Goal: Task Accomplishment & Management: Use online tool/utility

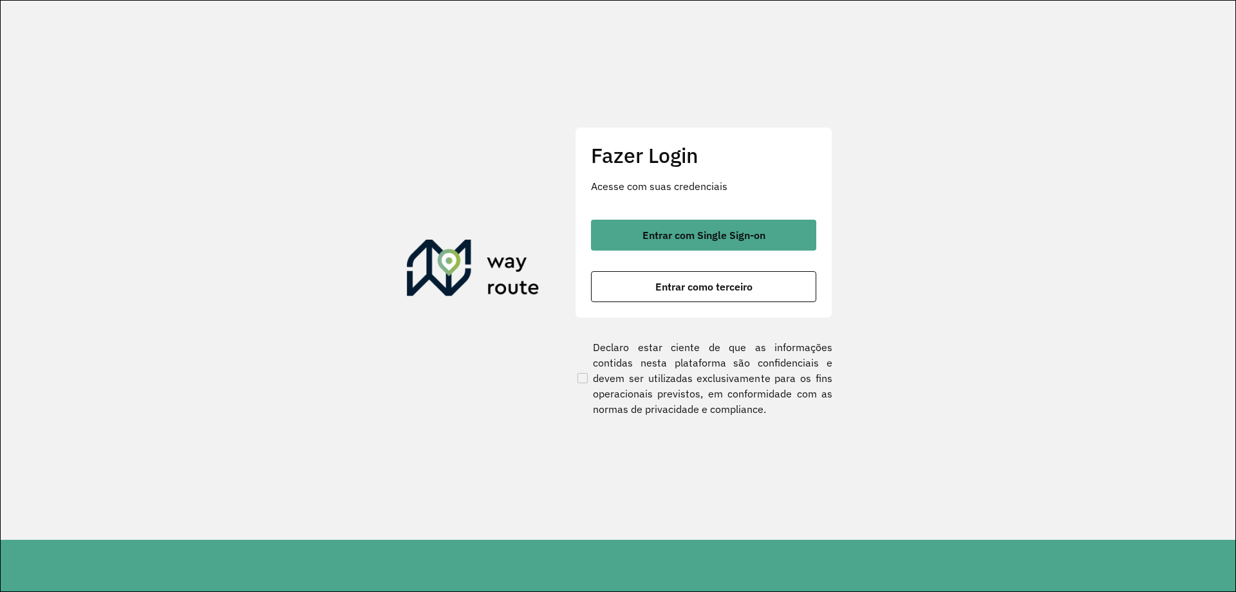
click at [664, 250] on div "Entrar com Single Sign-on Entrar como terceiro" at bounding box center [703, 260] width 225 height 82
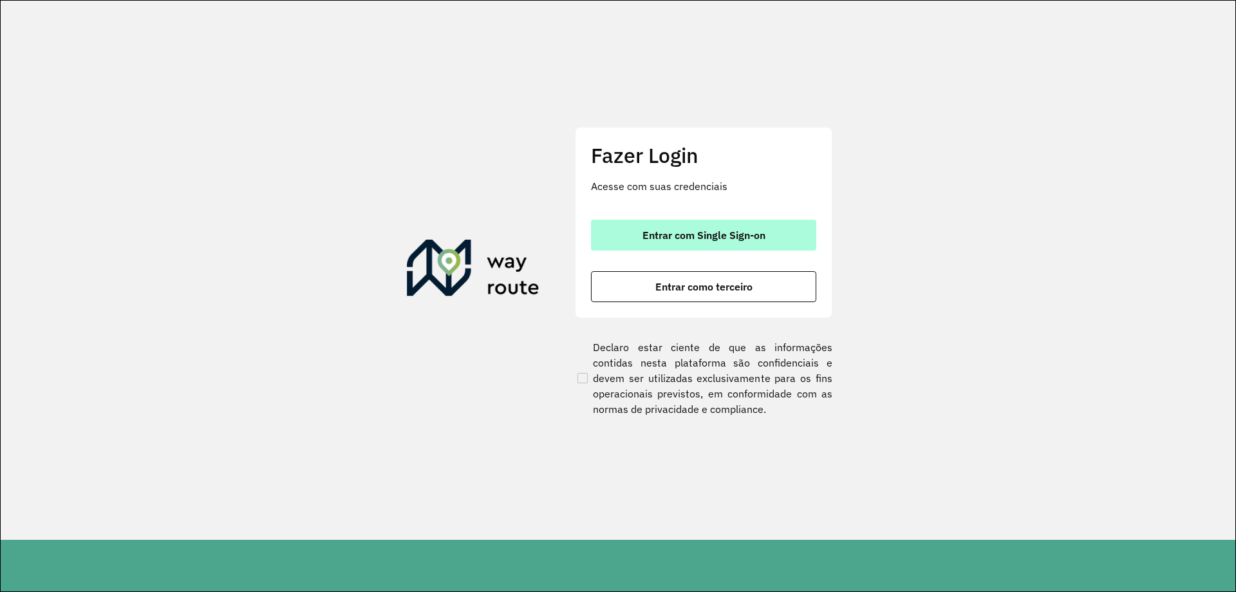
click at [668, 239] on span "Entrar com Single Sign-on" at bounding box center [703, 235] width 123 height 10
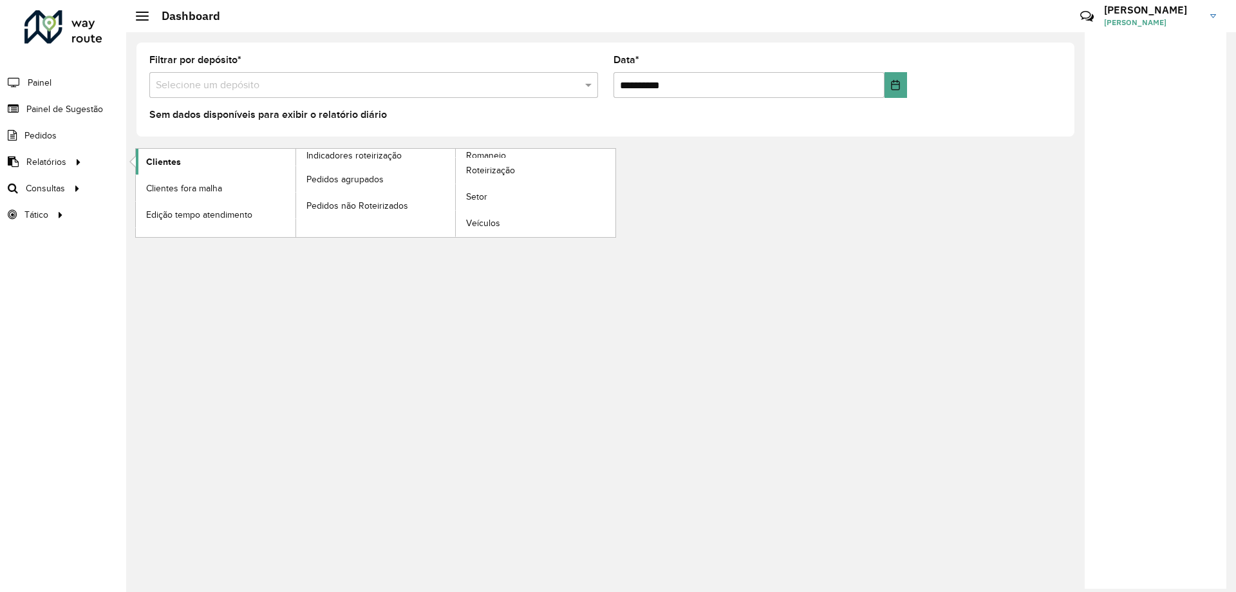
click at [173, 158] on span "Clientes" at bounding box center [163, 162] width 35 height 14
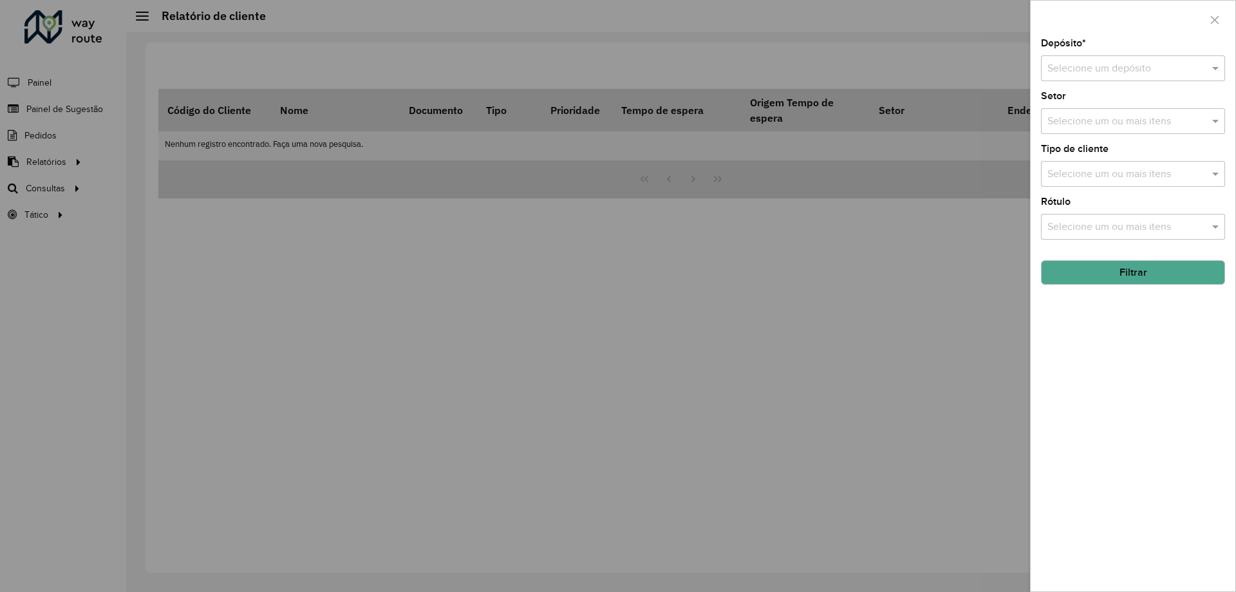
click at [1198, 10] on div at bounding box center [1132, 20] width 205 height 38
click at [1206, 17] on button "button" at bounding box center [1214, 20] width 21 height 21
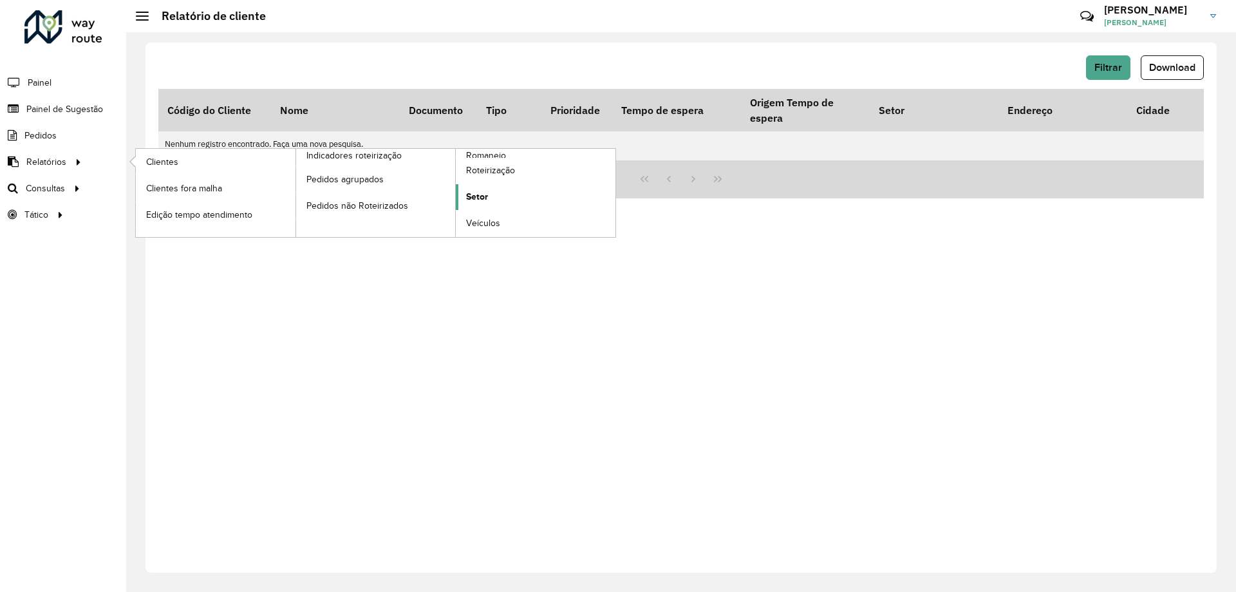
click at [486, 189] on link "Setor" at bounding box center [536, 197] width 160 height 26
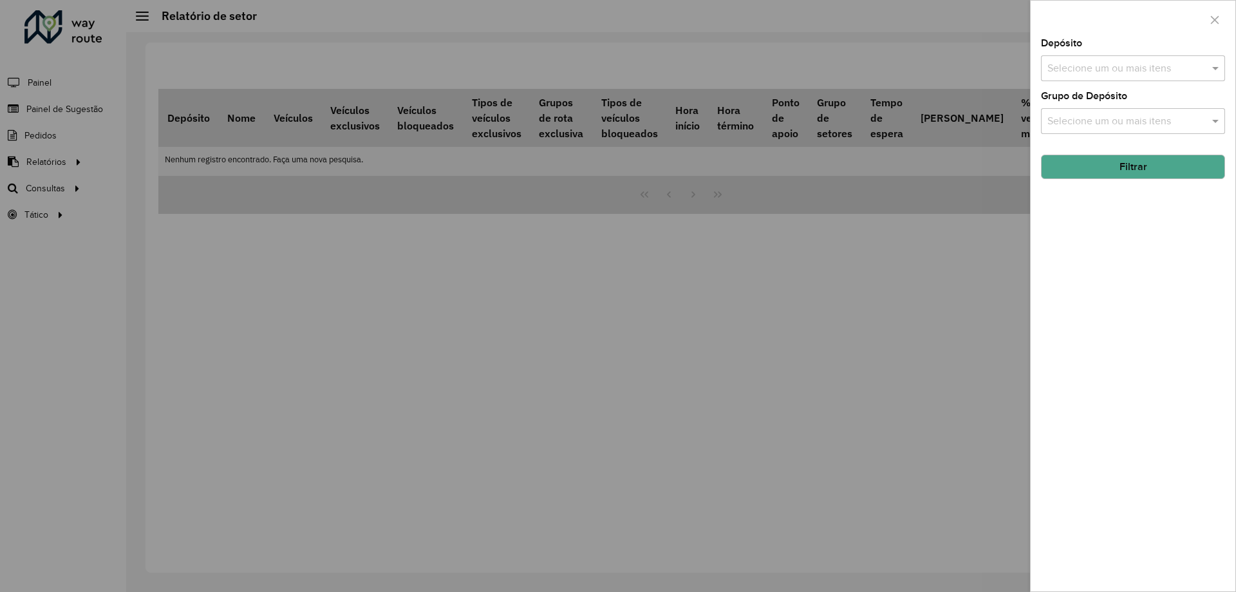
click at [1150, 87] on div "Depósito Selecione um ou mais itens Grupo de Depósito Selecione um ou mais iten…" at bounding box center [1132, 315] width 205 height 552
click at [1151, 74] on input "text" at bounding box center [1126, 68] width 165 height 15
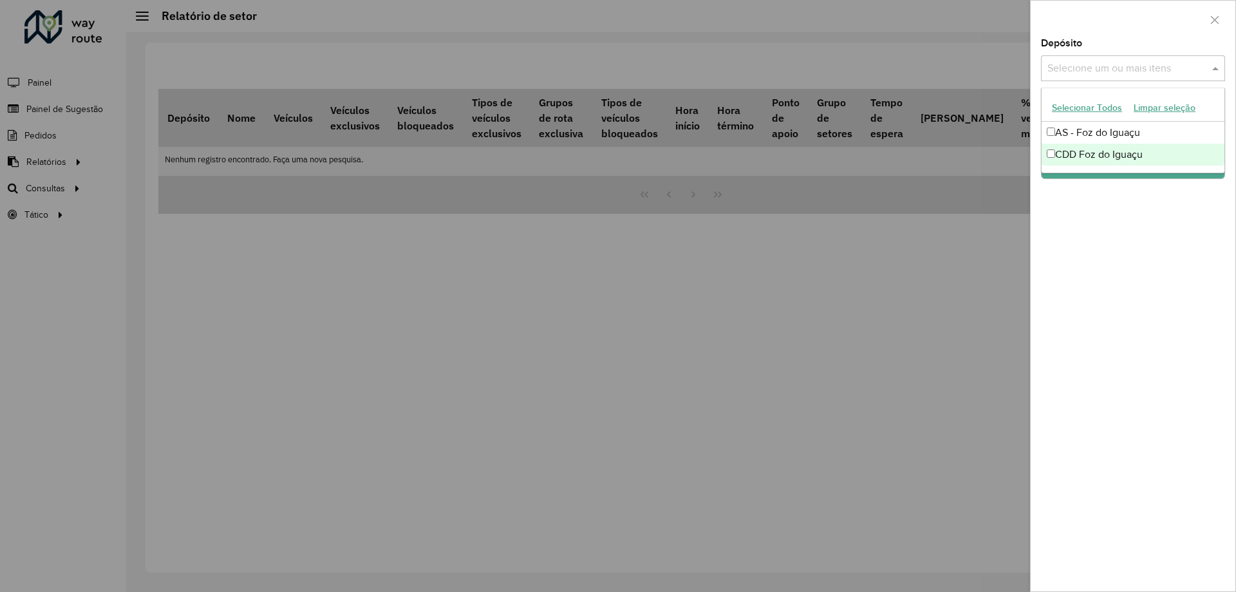
click at [1076, 158] on div "CDD Foz do Iguaçu" at bounding box center [1132, 155] width 183 height 22
click at [1120, 239] on div "Depósito Selecione um ou mais itens CDD Foz do Iguaçu × × Grupo de Depósito Sel…" at bounding box center [1132, 315] width 205 height 552
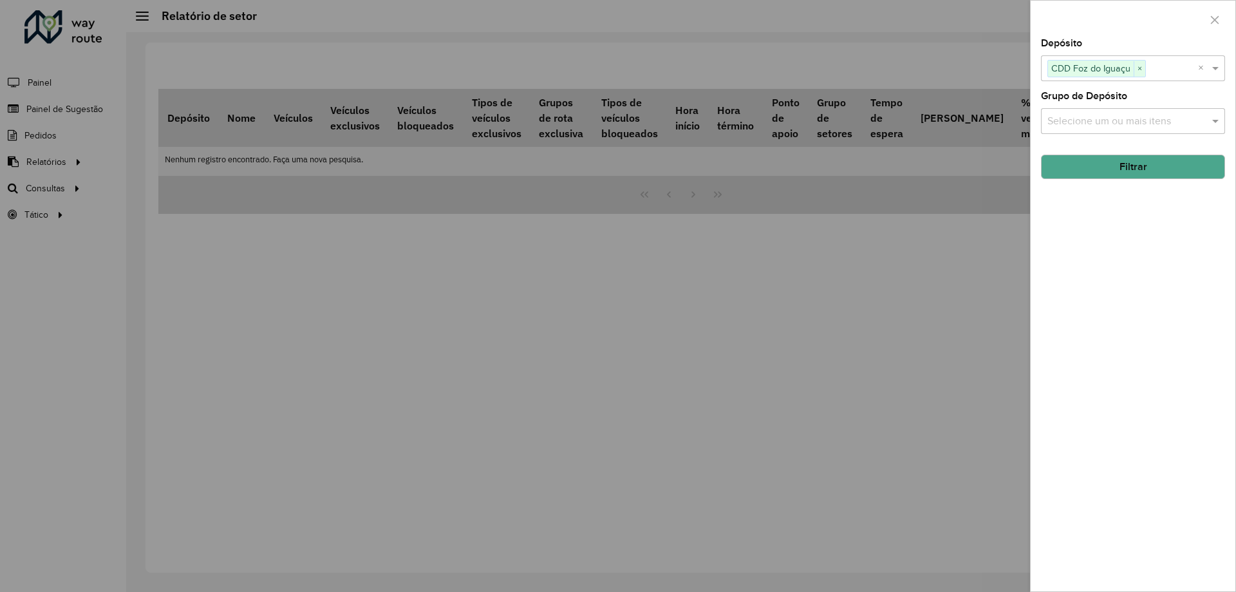
click at [1139, 164] on button "Filtrar" at bounding box center [1133, 166] width 184 height 24
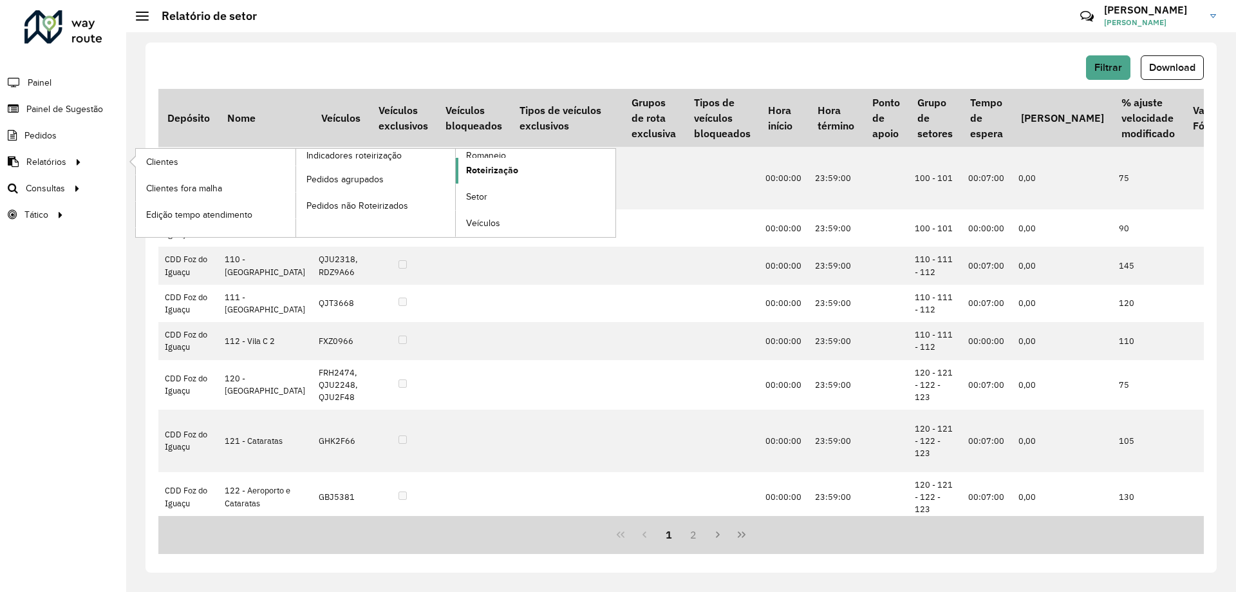
drag, startPoint x: 484, startPoint y: 170, endPoint x: 507, endPoint y: 169, distance: 22.5
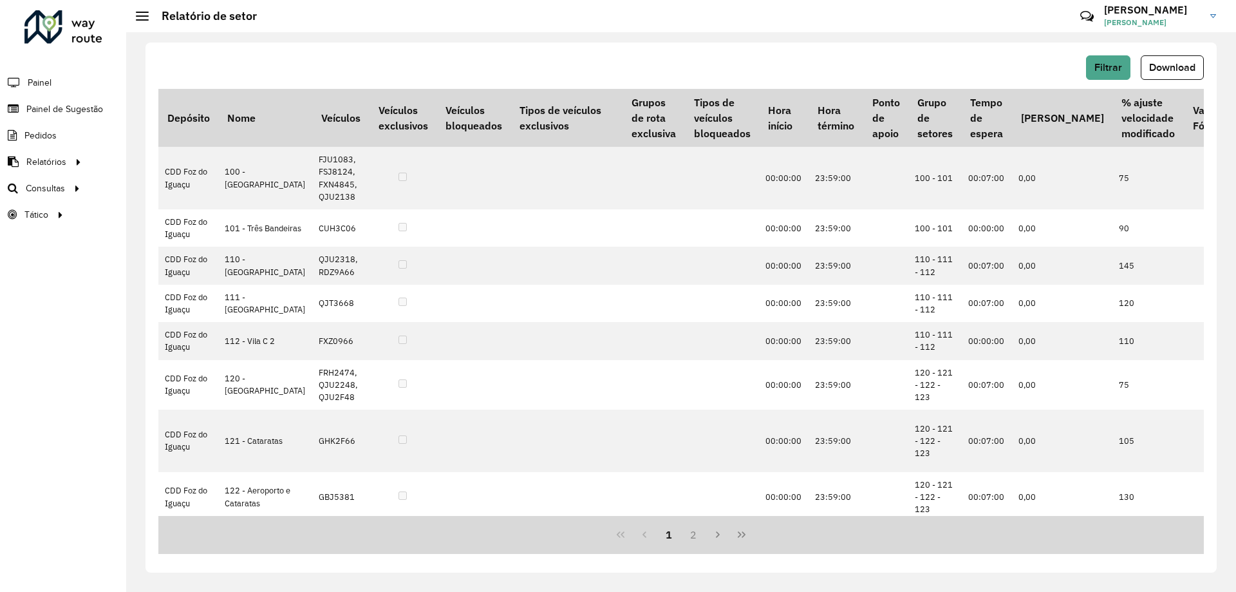
click at [0, 0] on span "Roteirização" at bounding box center [0, 0] width 0 height 0
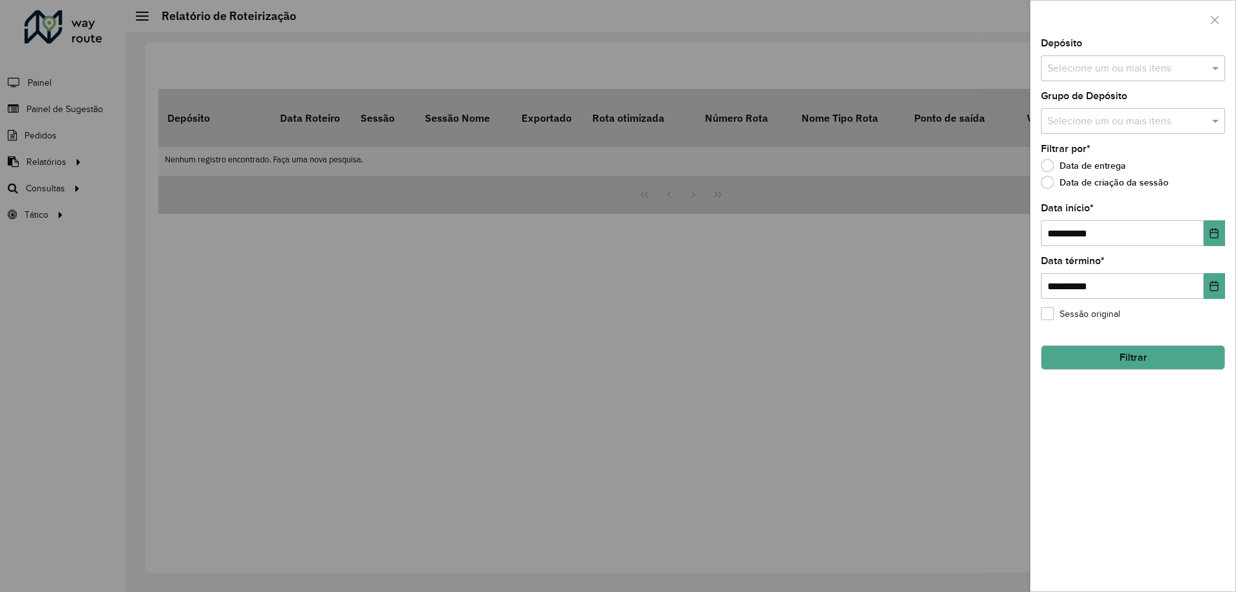
click at [1172, 60] on div "Selecione um ou mais itens" at bounding box center [1133, 68] width 184 height 26
click at [1090, 145] on div "CDD Foz do Iguaçu" at bounding box center [1132, 155] width 183 height 22
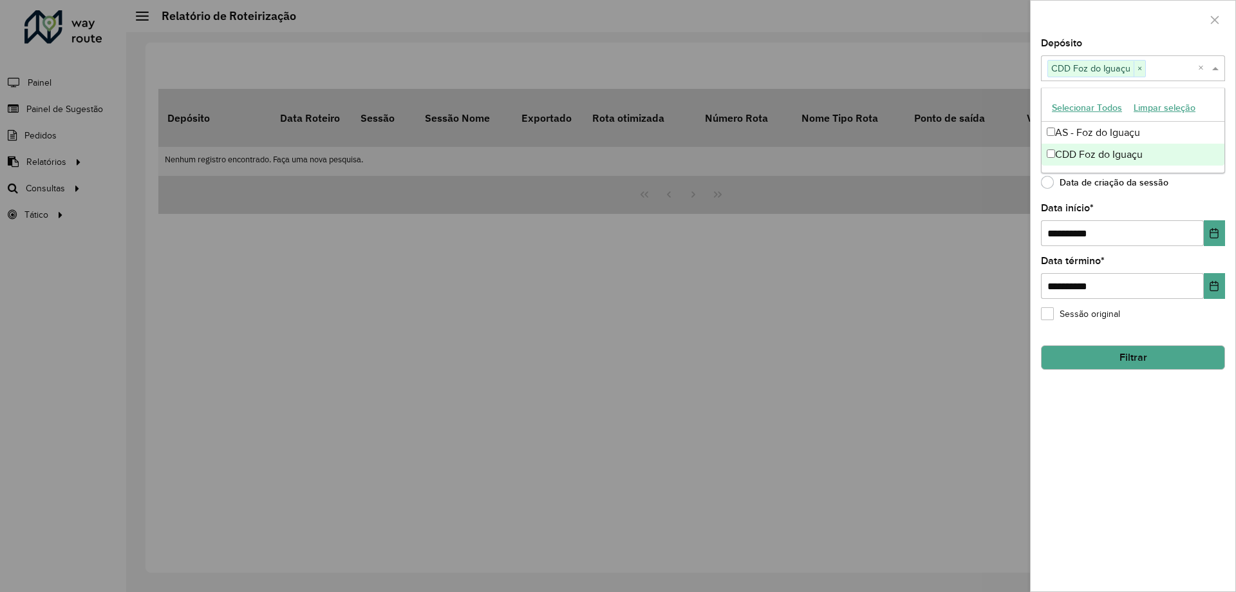
click at [1191, 164] on div "CDD Foz do Iguaçu" at bounding box center [1132, 155] width 183 height 22
click at [1179, 166] on ng-dropdown-panel "Selecionar Todos Limpar seleção AS - Foz do Iguaçu CDD Foz do Iguaçu" at bounding box center [1133, 131] width 184 height 86
click at [1159, 149] on div "CDD Foz do Iguaçu" at bounding box center [1132, 155] width 183 height 22
click at [1186, 173] on ng-dropdown-panel "Selecionar Todos Limpar seleção AS - Foz do Iguaçu CDD Foz do Iguaçu" at bounding box center [1133, 131] width 184 height 86
click at [1189, 183] on div "Data de criação da sessão" at bounding box center [1133, 185] width 184 height 15
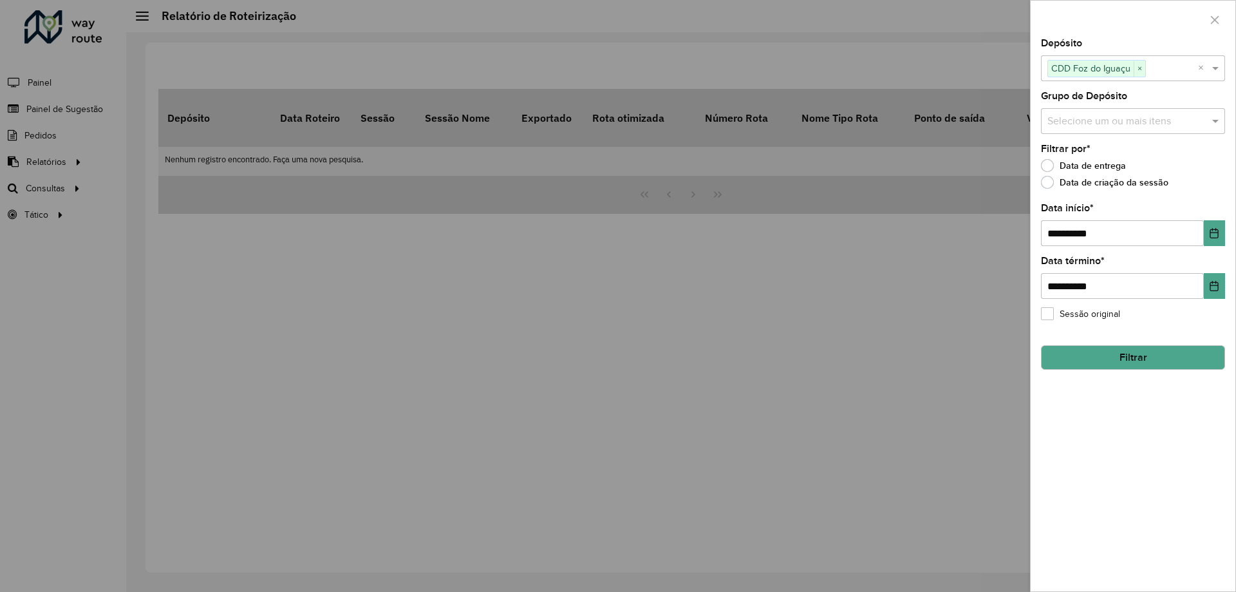
click at [1144, 354] on button "Filtrar" at bounding box center [1133, 357] width 184 height 24
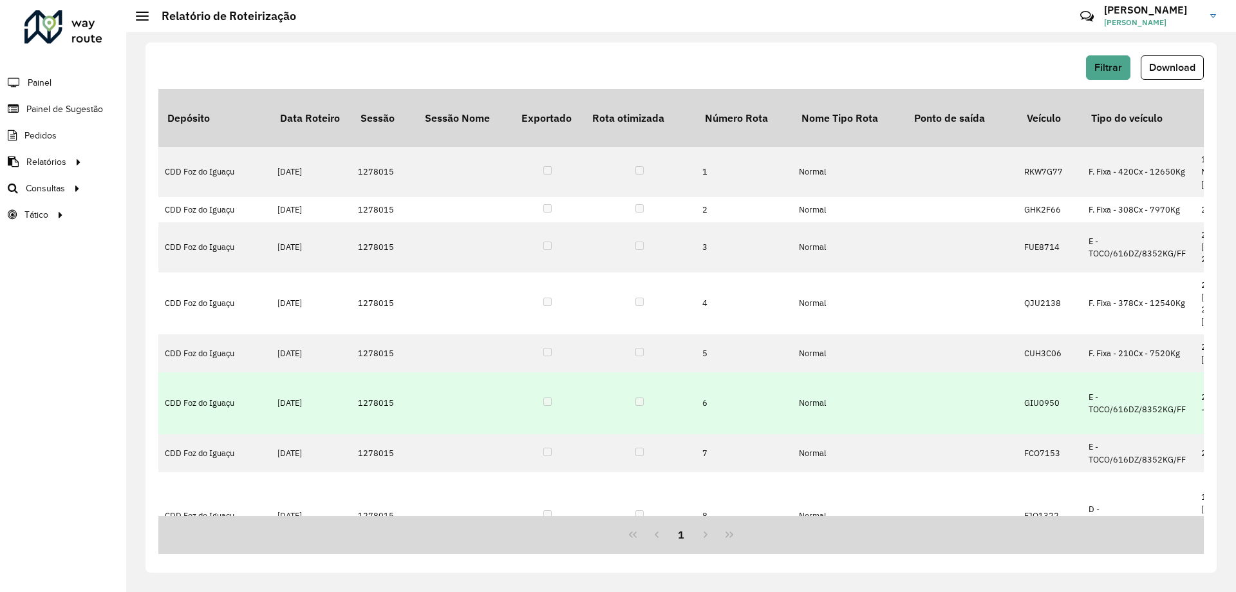
drag, startPoint x: 389, startPoint y: 355, endPoint x: 359, endPoint y: 355, distance: 30.3
click at [359, 372] on td "1278015" at bounding box center [383, 403] width 64 height 62
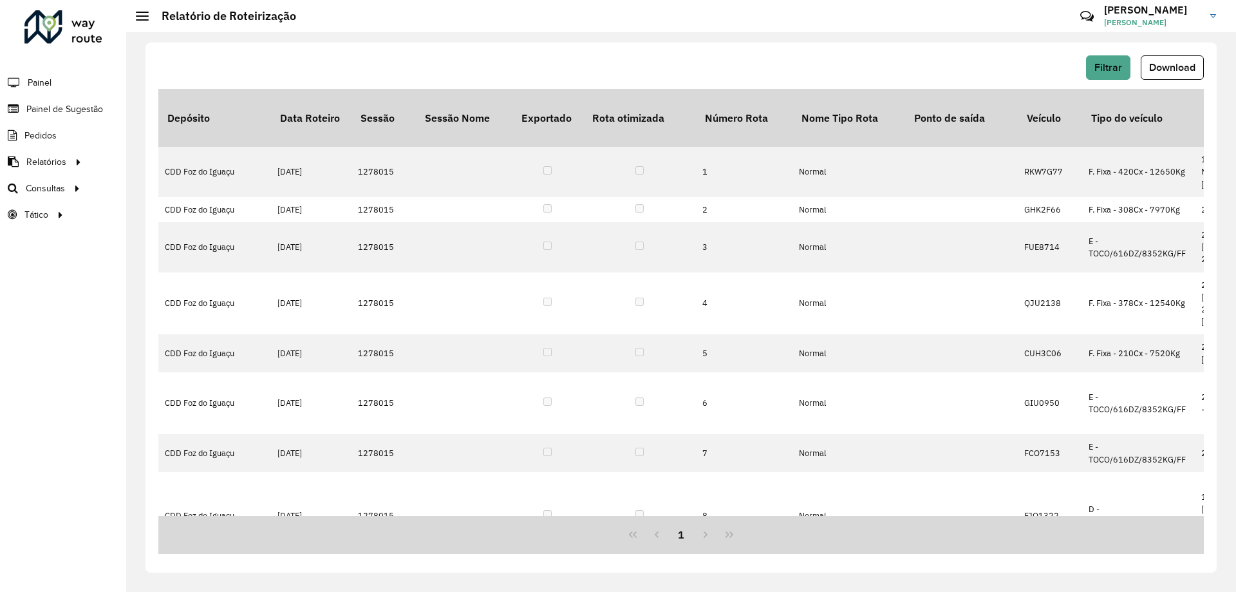
copy td "1278015"
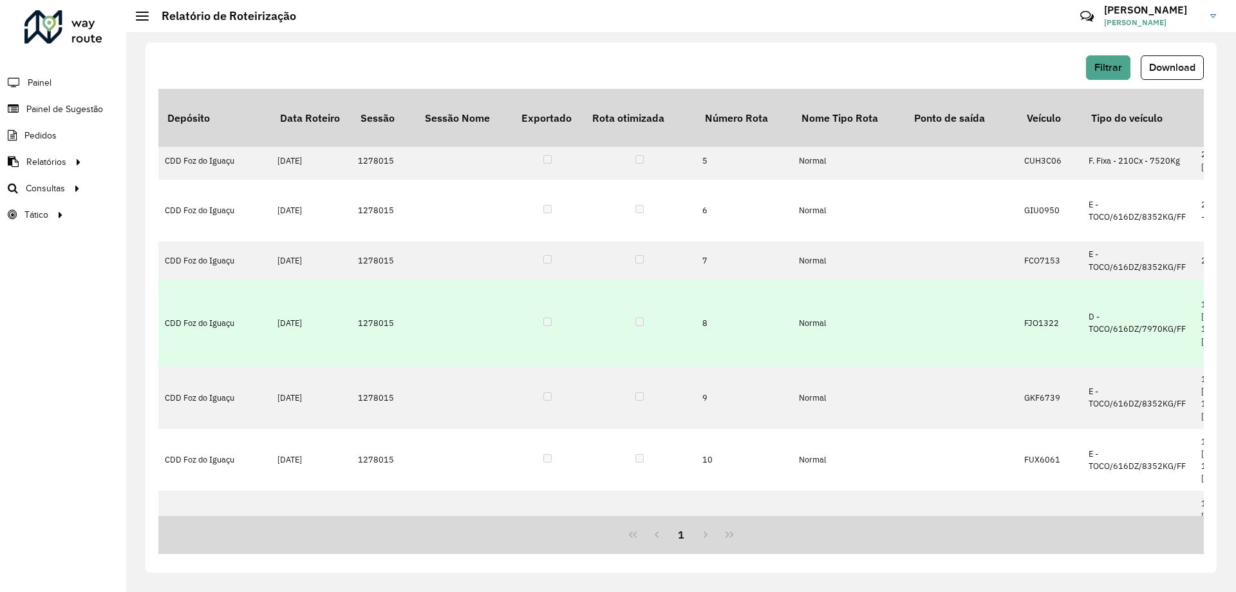
scroll to position [193, 0]
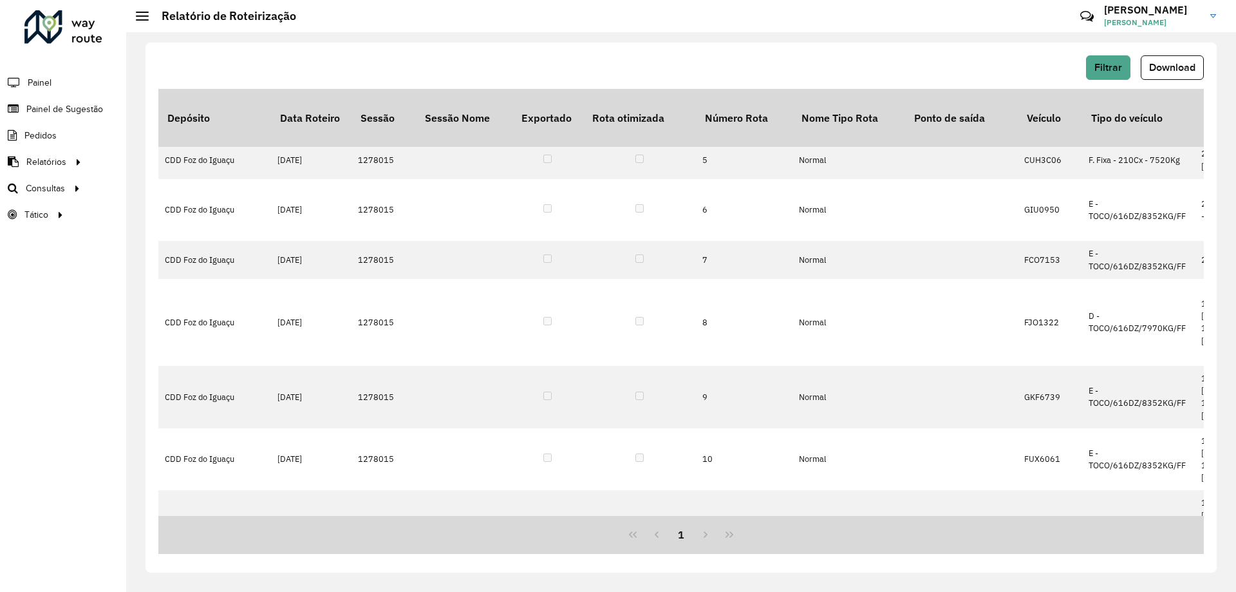
click at [875, 38] on div "Filtrar Download Depósito Data Roteiro Sessão Sessão Nome Exportado Rota otimiz…" at bounding box center [681, 311] width 1110 height 559
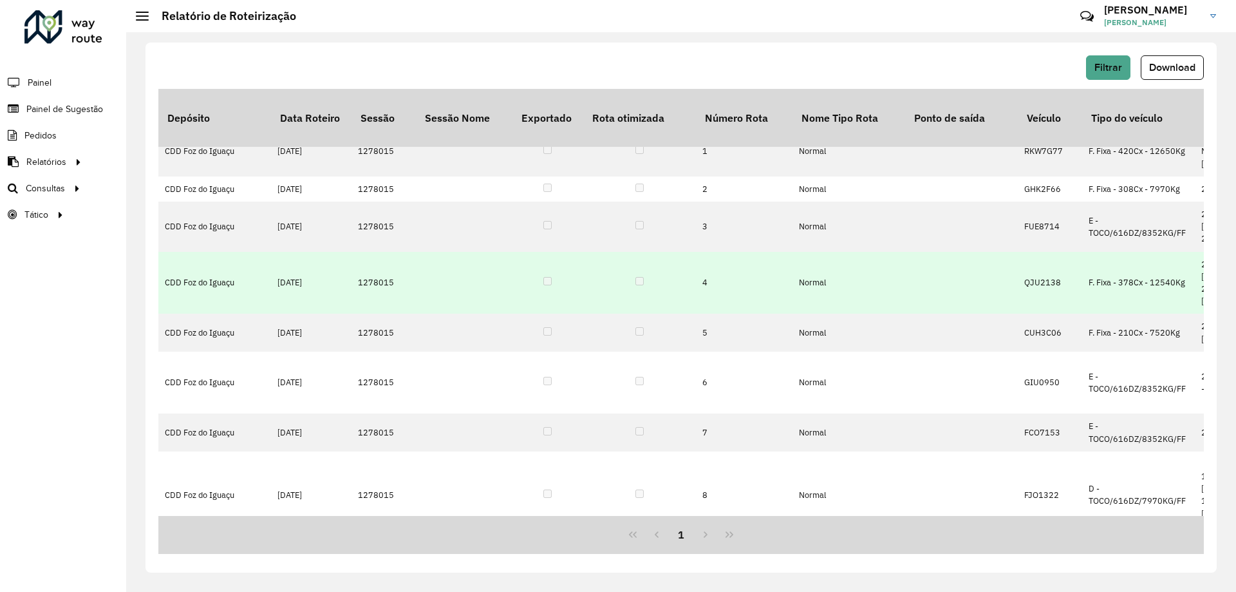
scroll to position [0, 0]
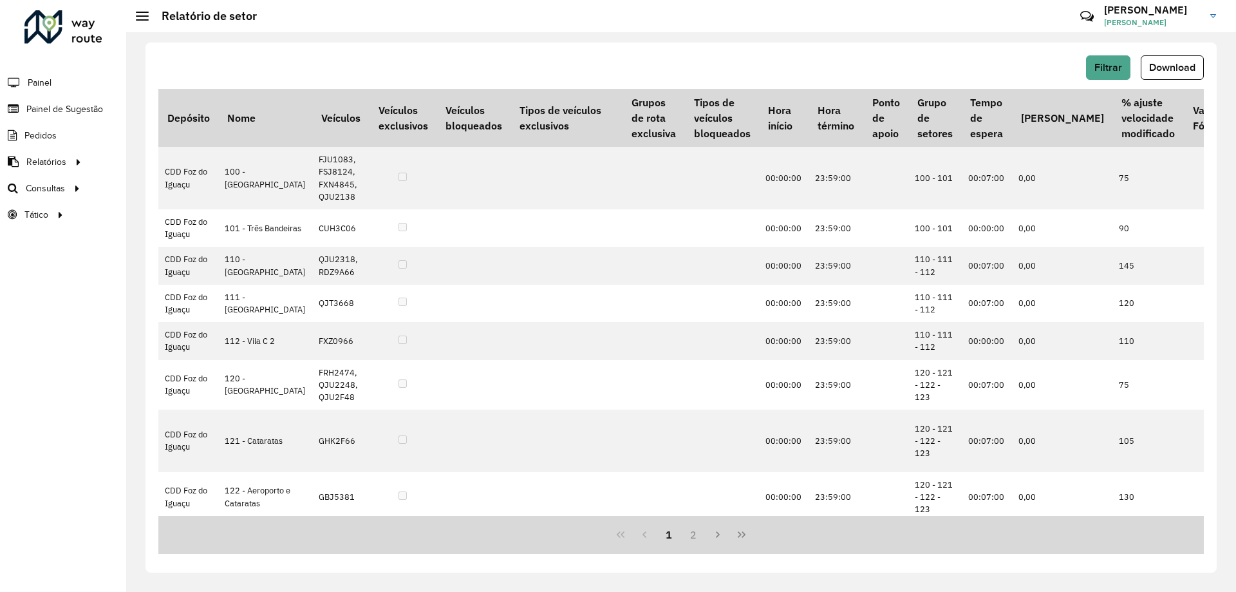
scroll to position [257, 0]
